Goal: Transaction & Acquisition: Purchase product/service

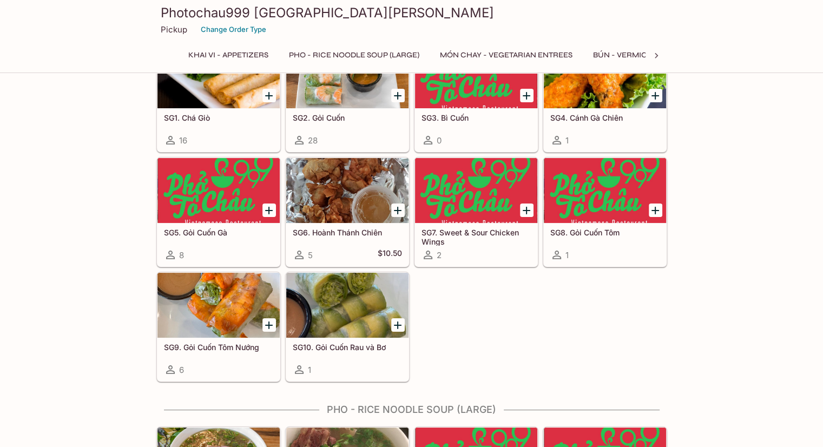
scroll to position [108, 0]
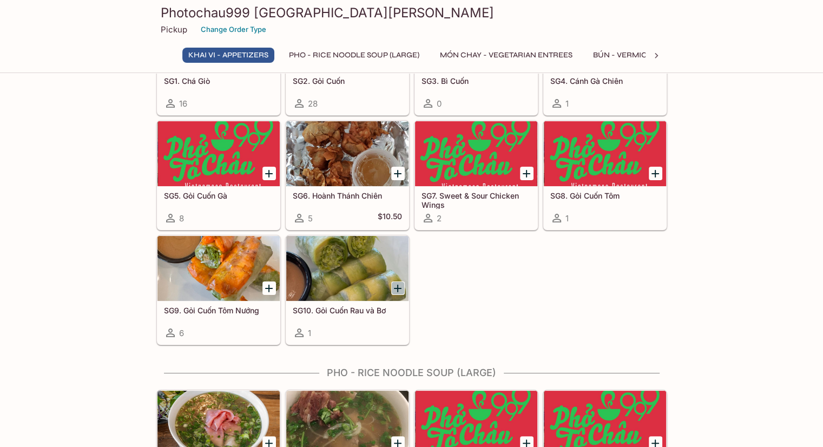
click at [391, 286] on icon "Add SG10. Gỏi Cuốn Rau và Bơ" at bounding box center [397, 288] width 13 height 13
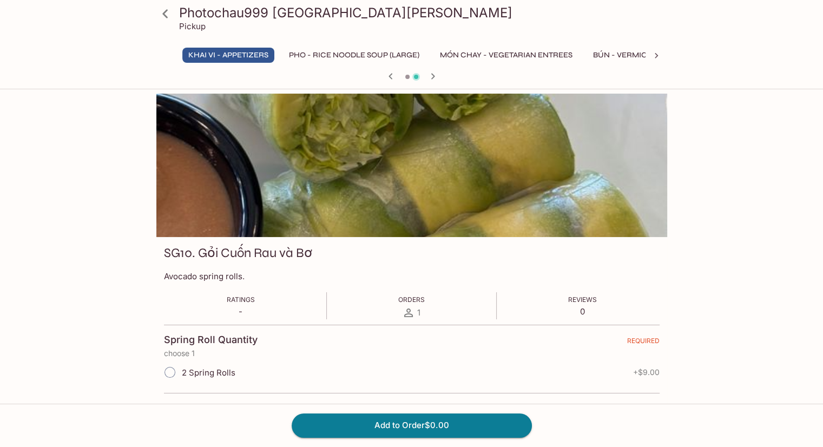
click at [168, 14] on icon at bounding box center [165, 13] width 19 height 19
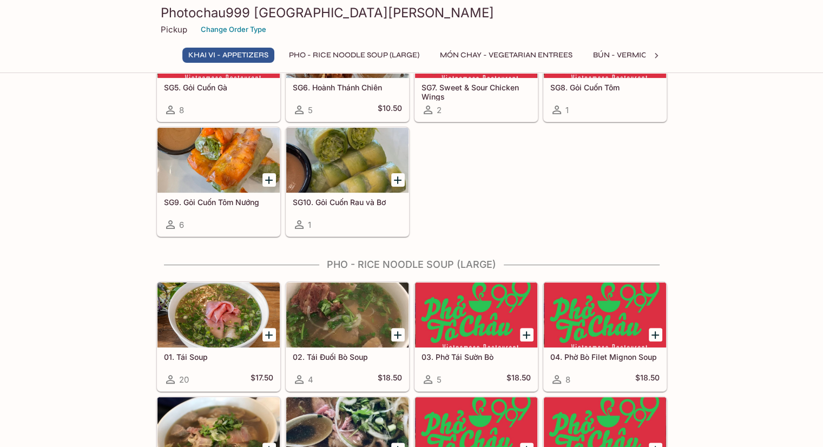
scroll to position [271, 0]
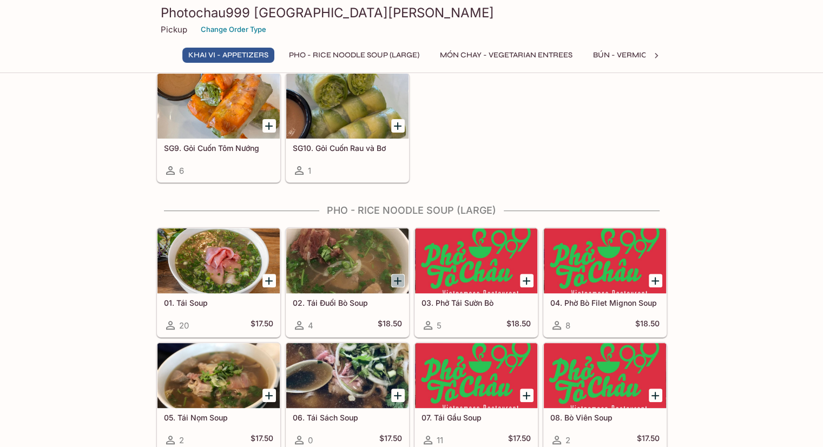
click at [396, 274] on icon "Add 02. Tái Đuối Bò Soup" at bounding box center [397, 280] width 13 height 13
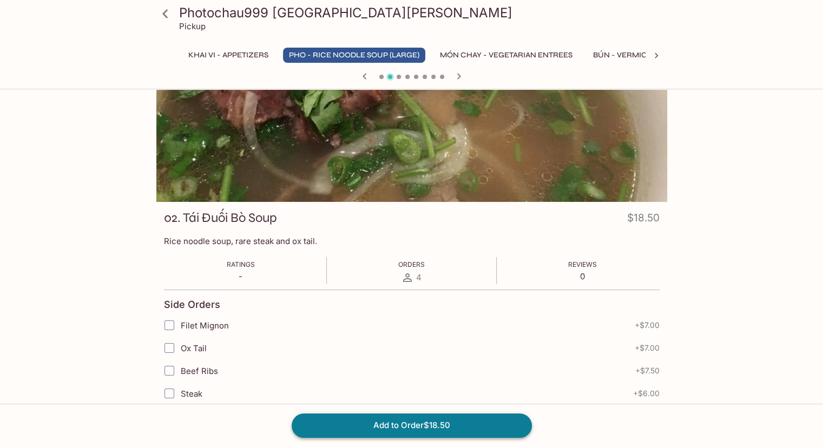
scroll to position [54, 0]
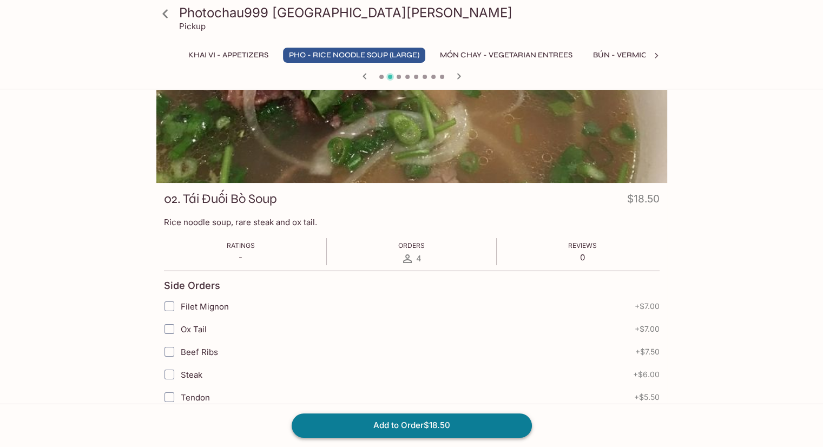
click at [379, 416] on button "Add to Order $18.50" at bounding box center [412, 426] width 240 height 24
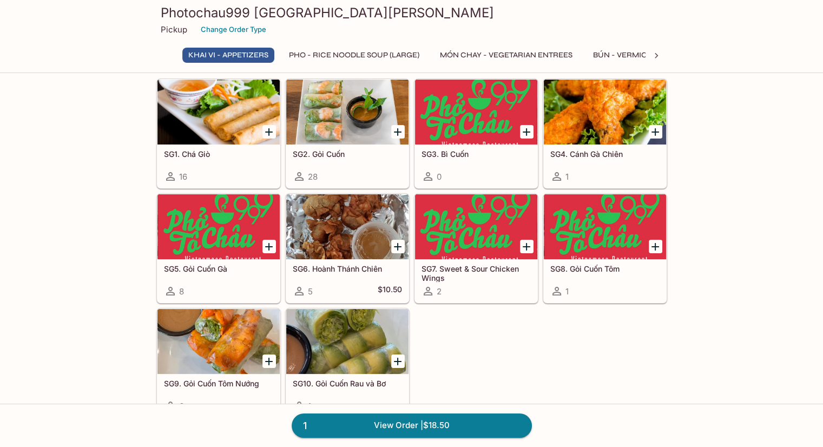
scroll to position [54, 0]
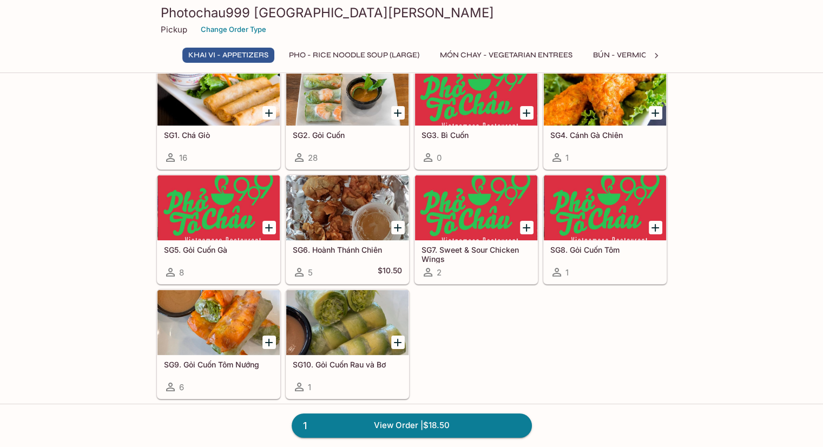
click at [398, 338] on icon "Add SG10. Gỏi Cuốn Rau và Bơ" at bounding box center [397, 342] width 13 height 13
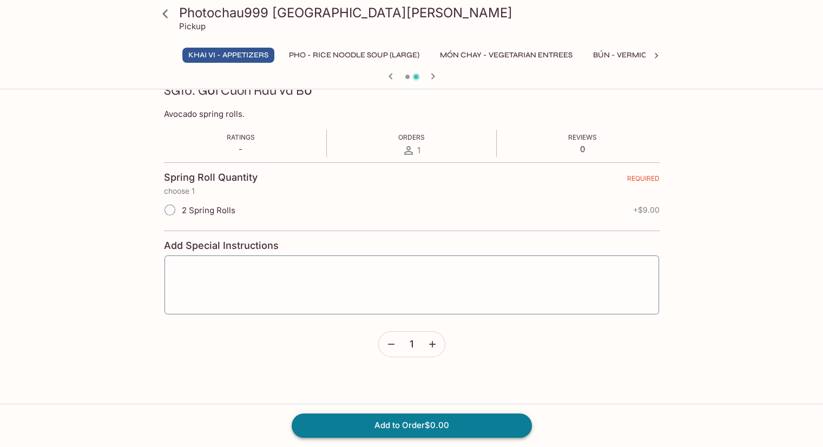
click at [396, 419] on button "Add to Order $0.00" at bounding box center [412, 426] width 240 height 24
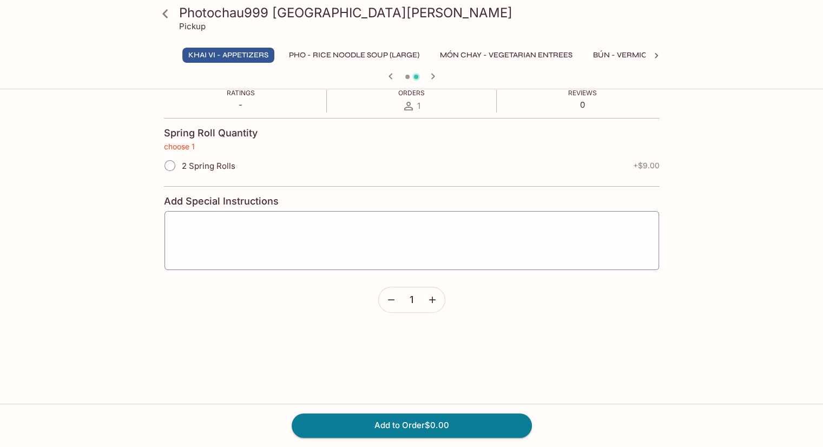
scroll to position [261, 0]
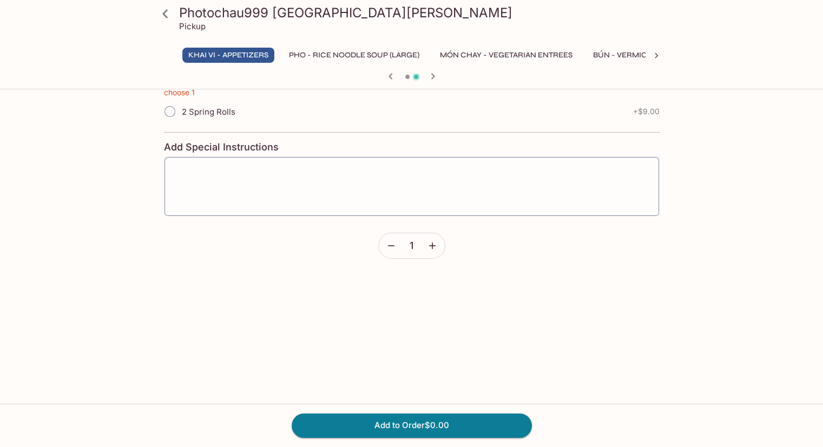
click at [176, 112] on input "2 Spring Rolls" at bounding box center [170, 111] width 23 height 23
radio input "true"
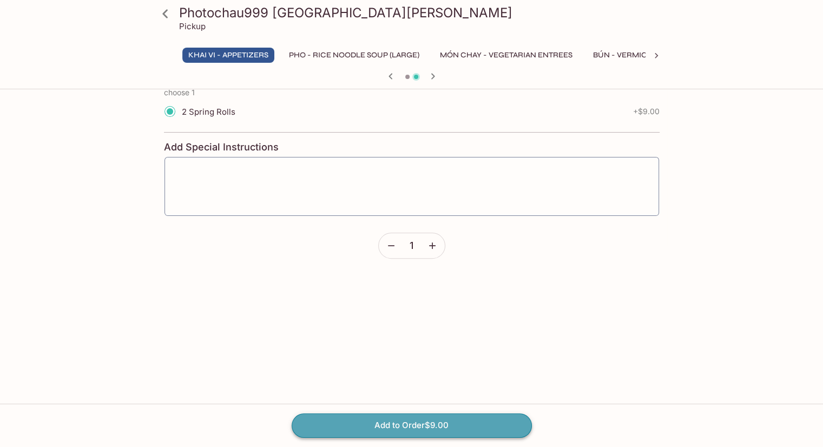
click at [385, 427] on button "Add to Order $9.00" at bounding box center [412, 426] width 240 height 24
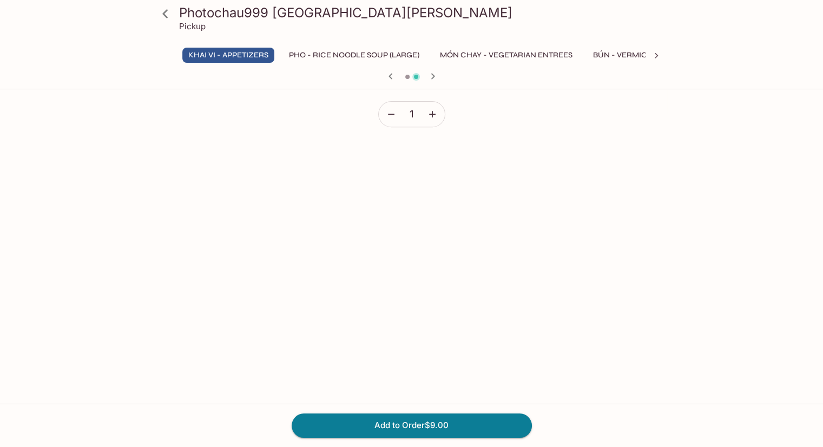
scroll to position [423, 0]
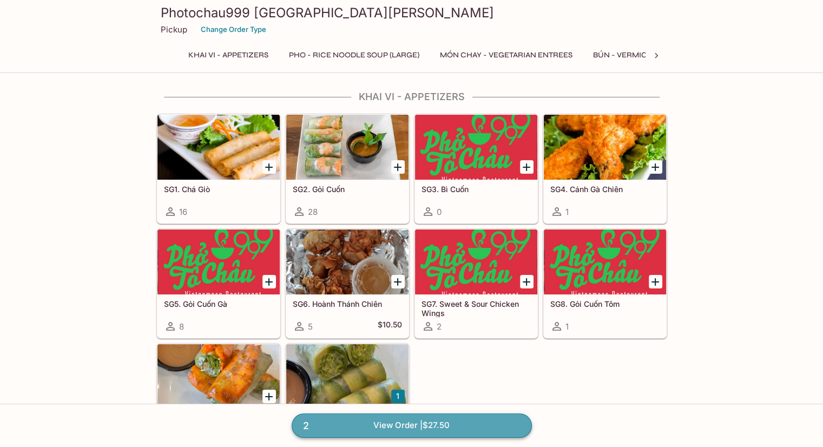
click at [432, 426] on link "2 View Order | $27.50" at bounding box center [412, 426] width 240 height 24
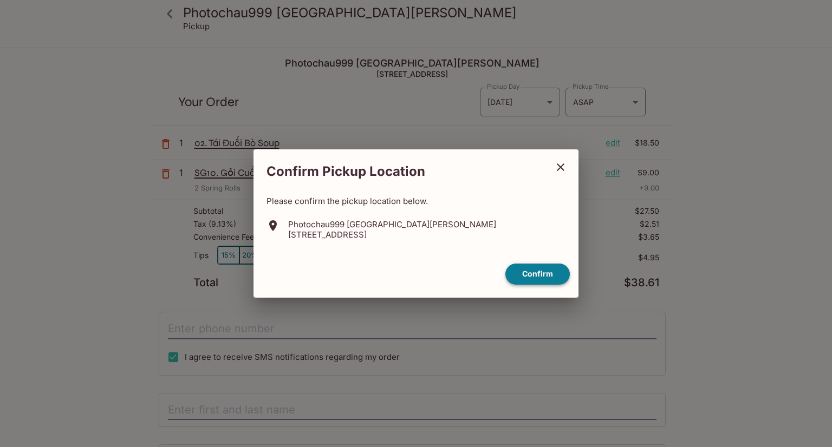
click at [525, 277] on button "Confirm" at bounding box center [537, 274] width 64 height 21
